Goal: Information Seeking & Learning: Understand process/instructions

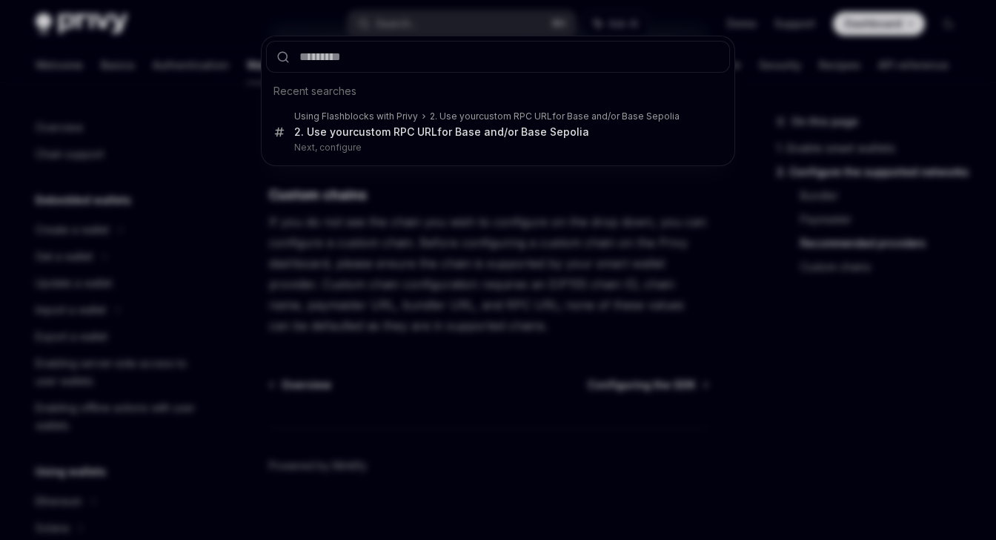
scroll to position [423, 0]
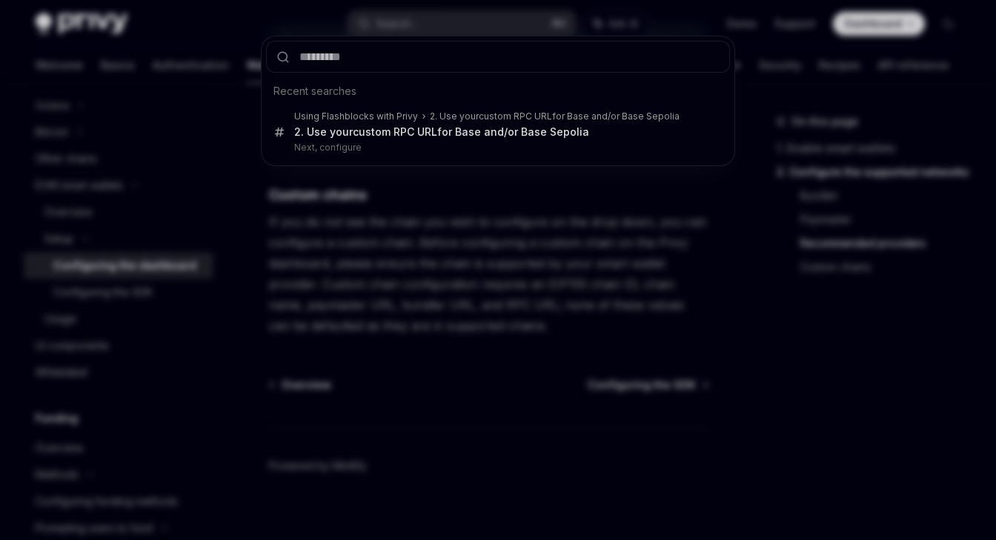
type input "**********"
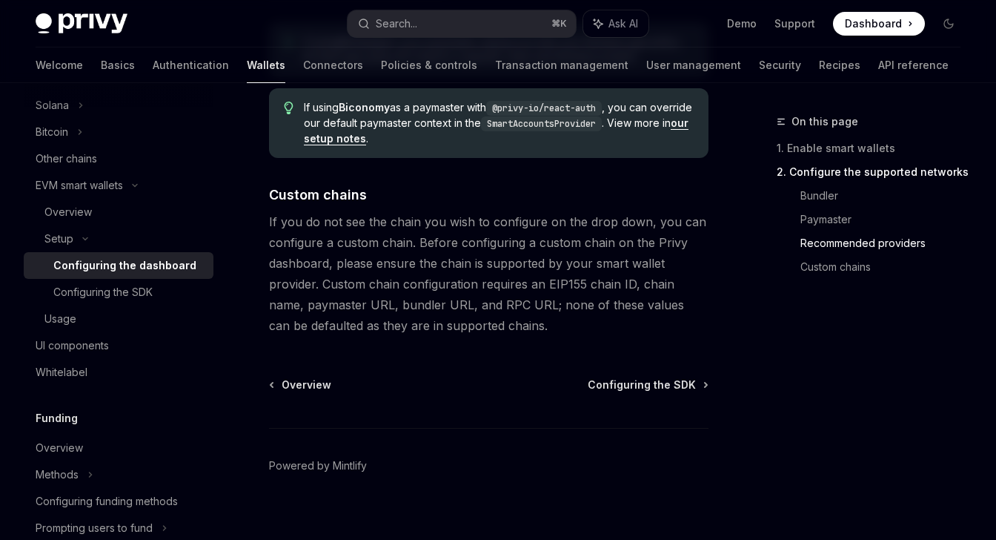
type textarea "*"
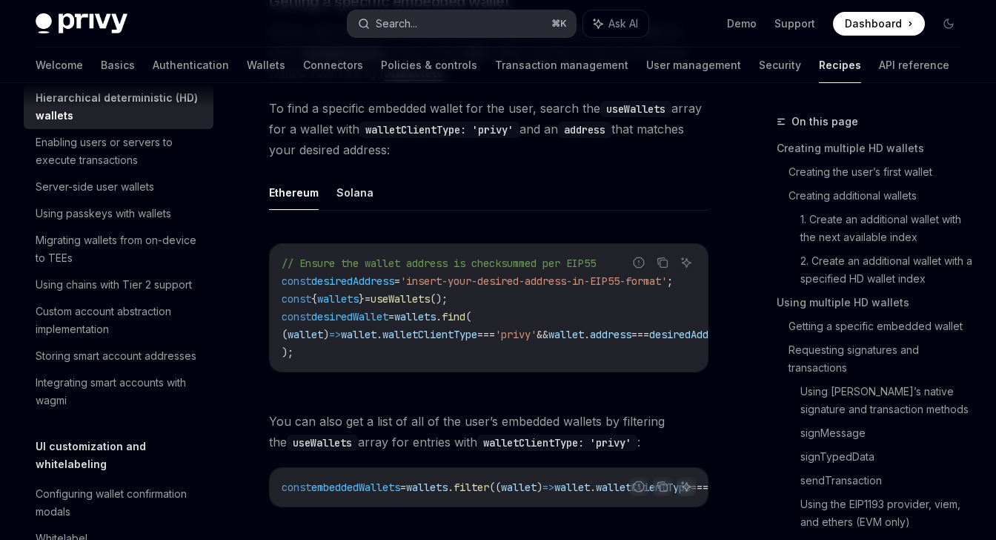
scroll to position [4254, 0]
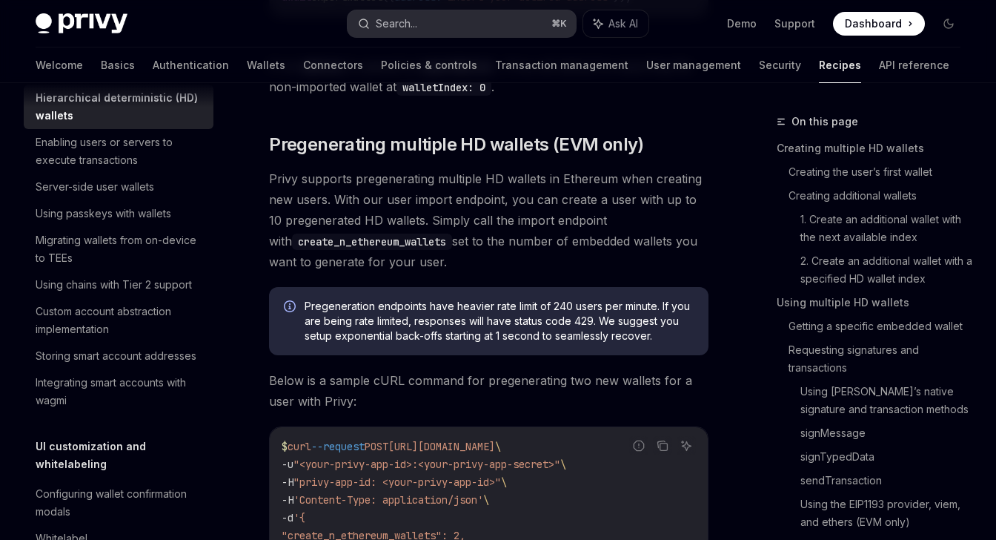
click at [417, 18] on div "Search..." at bounding box center [397, 24] width 42 height 18
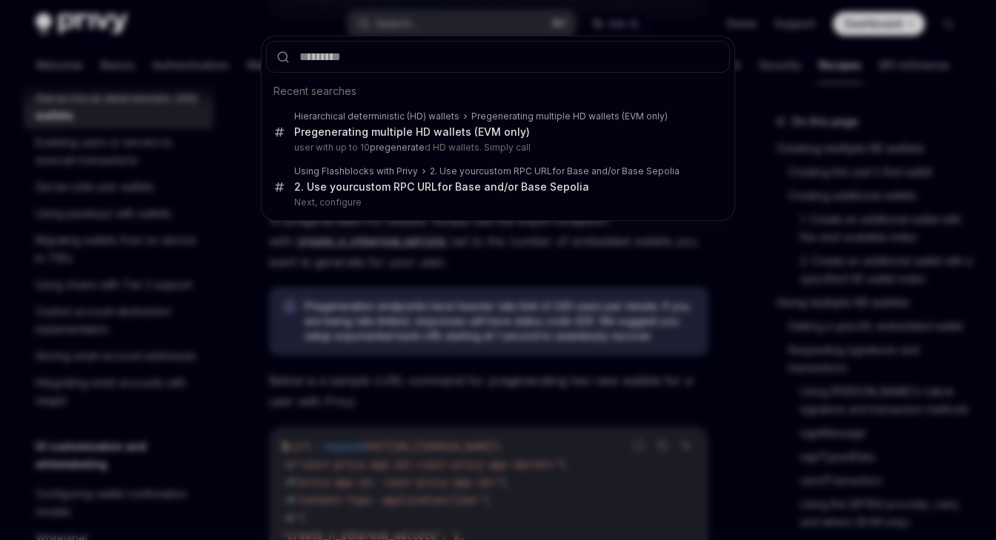
type input "**********"
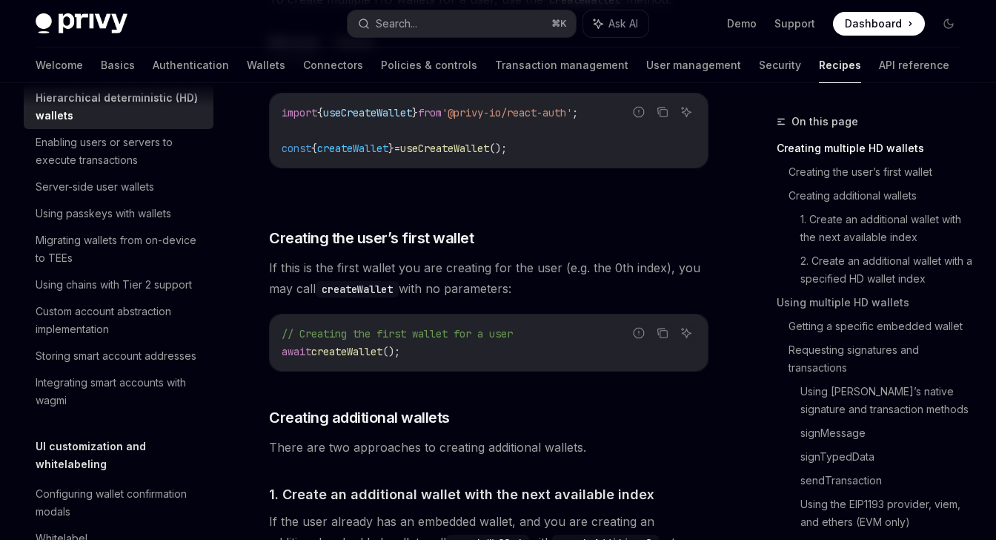
scroll to position [463, 0]
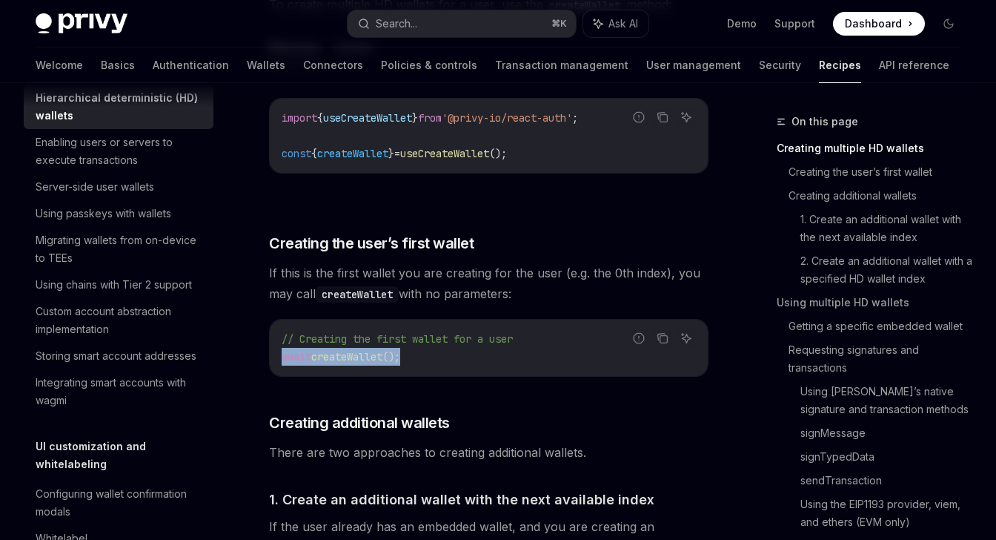
drag, startPoint x: 431, startPoint y: 357, endPoint x: 276, endPoint y: 354, distance: 155.0
click at [276, 354] on div "// Creating the first wallet for a user await createWallet ();" at bounding box center [489, 347] width 438 height 56
copy span "await createWallet ();"
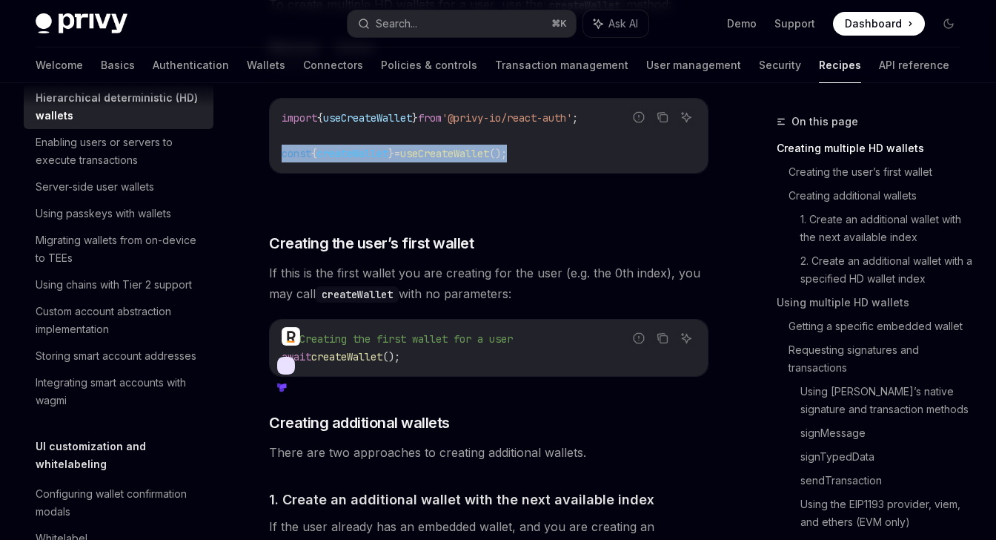
drag, startPoint x: 556, startPoint y: 150, endPoint x: 276, endPoint y: 153, distance: 279.5
click at [276, 153] on div "import { useCreateWallet } from '@privy-io/react-auth' ; const { createWallet }…" at bounding box center [489, 136] width 438 height 74
click at [408, 116] on span "useCreateWallet" at bounding box center [367, 117] width 89 height 13
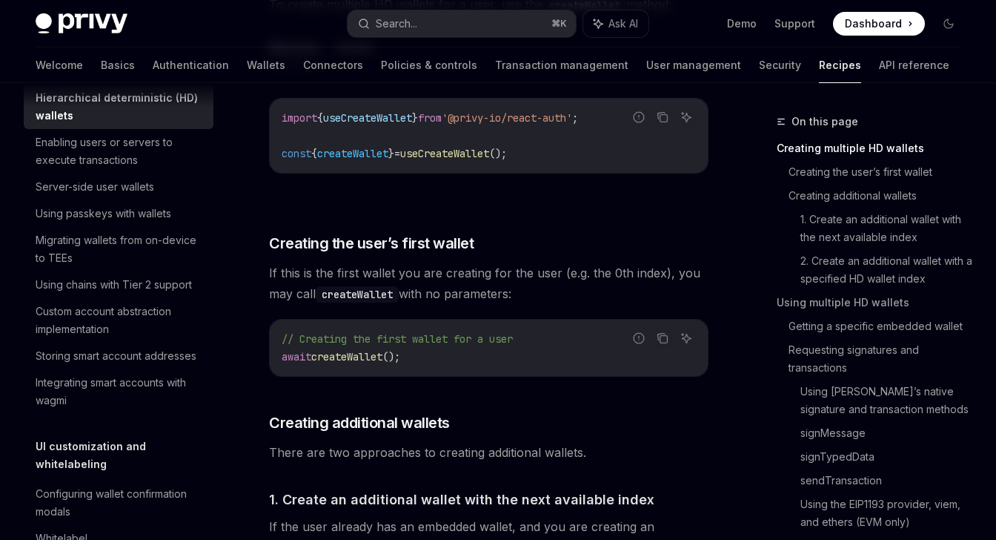
click at [408, 116] on span "useCreateWallet" at bounding box center [367, 117] width 89 height 13
copy span "useCreateWallet"
click at [541, 158] on code "import { useCreateWallet } from '@privy-io/react-auth' ; const { createWallet }…" at bounding box center [489, 135] width 414 height 53
drag, startPoint x: 546, startPoint y: 158, endPoint x: 281, endPoint y: 151, distance: 264.7
click at [282, 151] on code "import { useCreateWallet } from '@privy-io/react-auth' ; const { createWallet }…" at bounding box center [489, 135] width 414 height 53
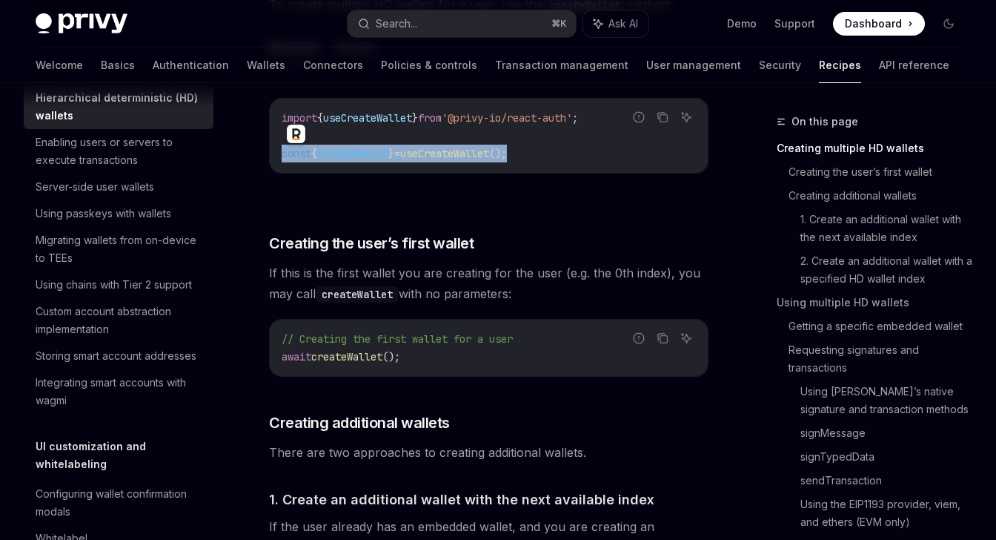
copy span "const { createWallet } = useCreateWallet ();"
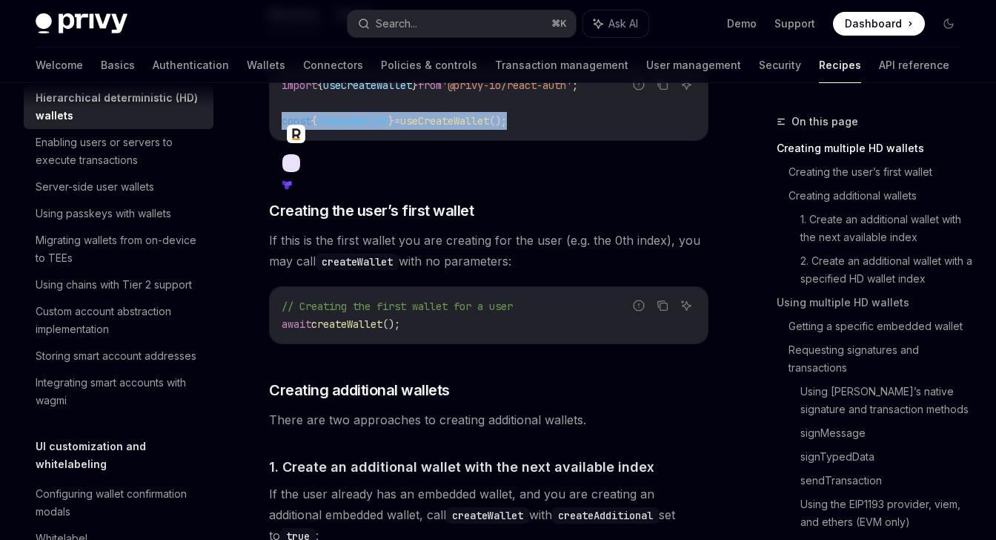
scroll to position [499, 0]
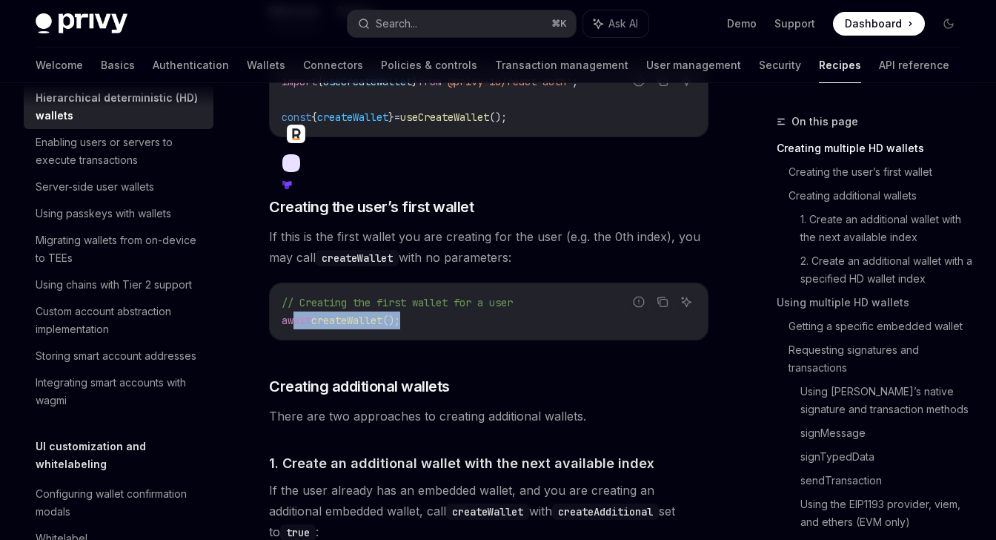
drag, startPoint x: 488, startPoint y: 328, endPoint x: 292, endPoint y: 325, distance: 195.7
click at [292, 325] on code "// Creating the first wallet for a user await createWallet ();" at bounding box center [489, 312] width 414 height 36
click at [657, 294] on button "Copy the contents from the code block" at bounding box center [662, 301] width 19 height 19
click at [647, 293] on div at bounding box center [647, 293] width 0 height 0
click at [657, 294] on button "Copy the contents from the code block" at bounding box center [662, 301] width 19 height 19
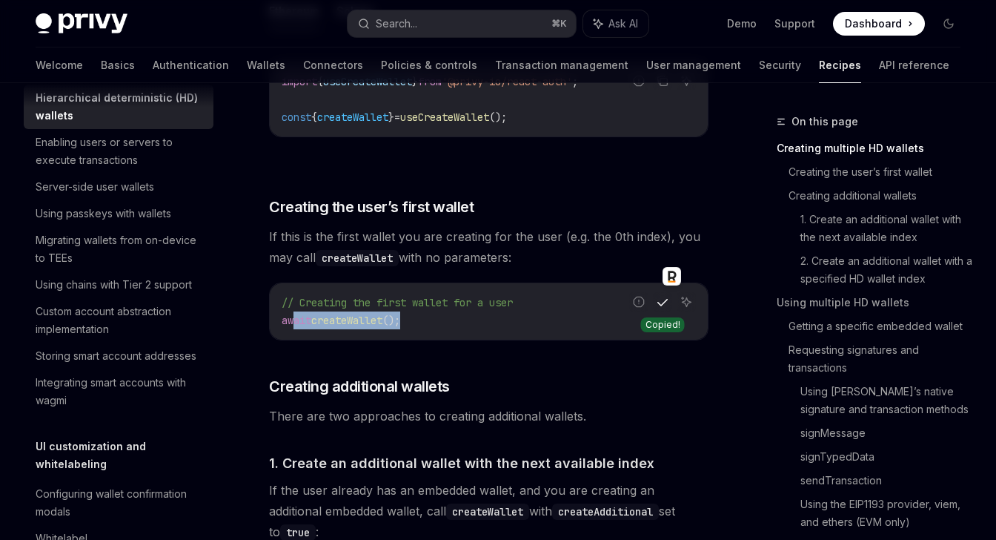
click at [657, 294] on button "Copy the contents from the code block" at bounding box center [662, 301] width 19 height 19
